Goal: Book appointment/travel/reservation

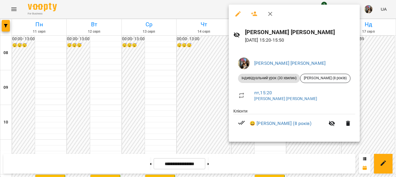
scroll to position [203, 0]
click at [368, 74] on div at bounding box center [198, 88] width 396 height 177
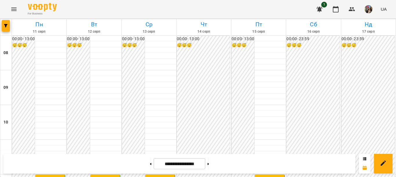
scroll to position [174, 0]
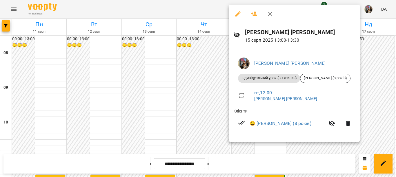
click at [212, 46] on div at bounding box center [198, 88] width 396 height 177
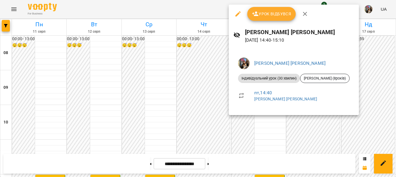
click at [283, 130] on div at bounding box center [198, 88] width 396 height 177
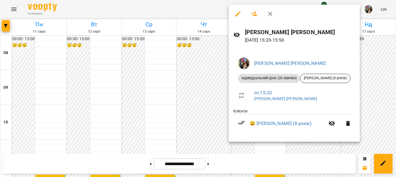
click at [299, 142] on div "[PERSON_NAME] [PERSON_NAME] урок (30 хвилин) [PERSON_NAME] (8 років) пт , 15:20…" at bounding box center [294, 95] width 131 height 94
click at [244, 149] on div at bounding box center [198, 88] width 396 height 177
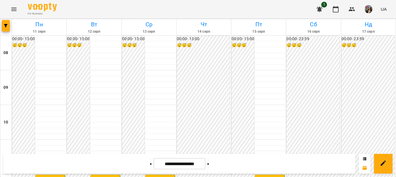
scroll to position [145, 0]
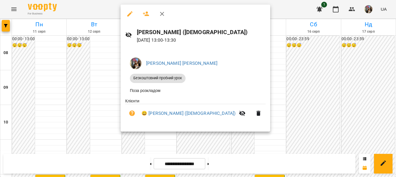
click at [105, 89] on div at bounding box center [198, 88] width 396 height 177
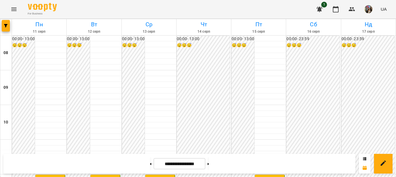
scroll to position [116, 0]
